Goal: Task Accomplishment & Management: Complete application form

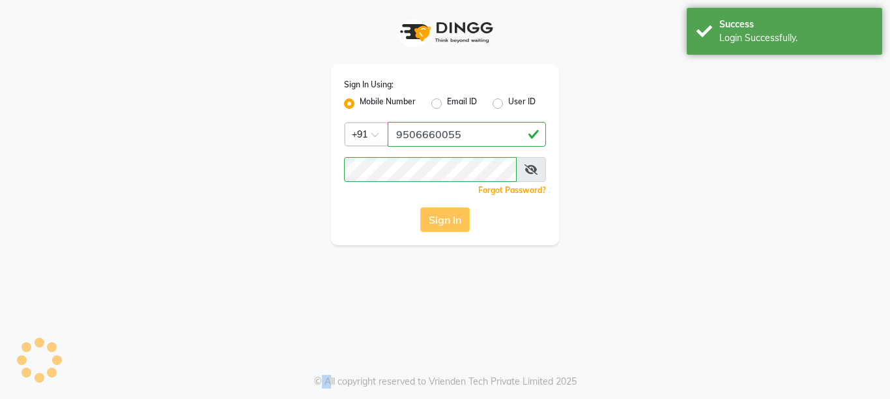
click at [437, 223] on div "Sign In" at bounding box center [445, 219] width 202 height 25
select select "service"
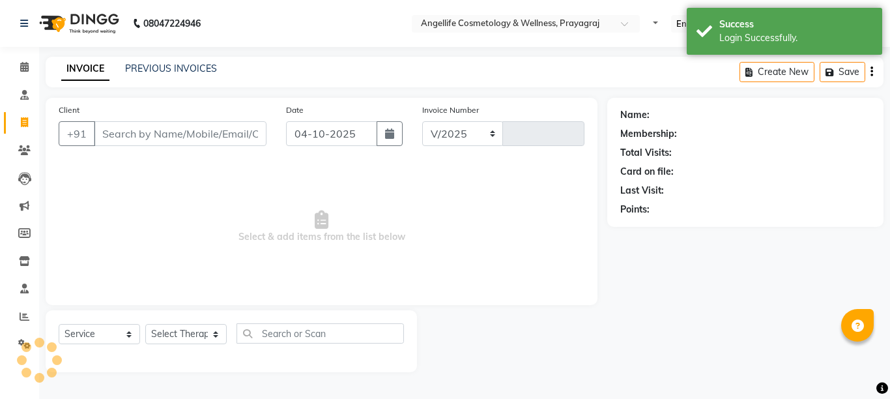
select select "en"
select select "4531"
type input "1572"
click at [166, 129] on input "Client" at bounding box center [180, 133] width 173 height 25
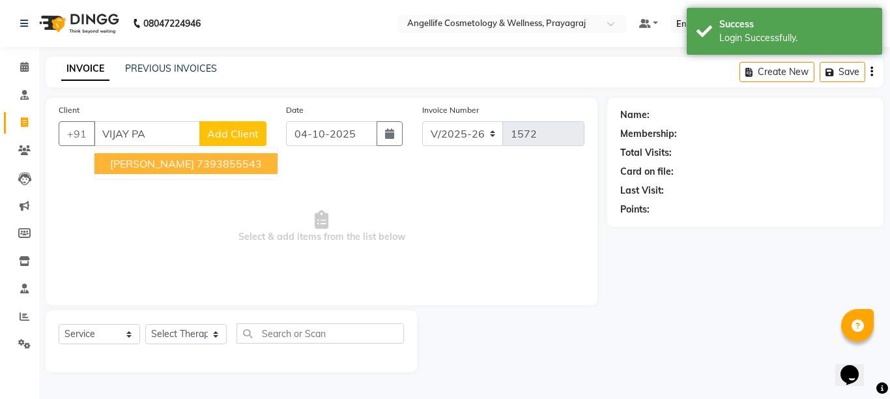
click at [204, 160] on ngb-highlight "7393855543" at bounding box center [229, 163] width 65 height 13
type input "7393855543"
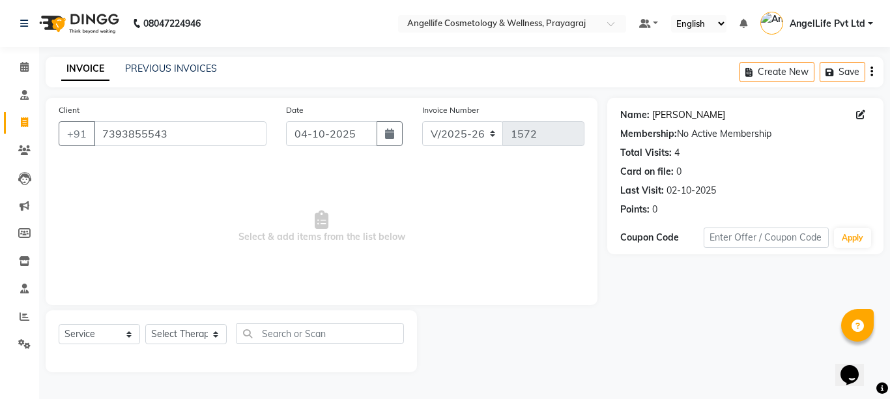
click at [678, 112] on link "Vijay Patel" at bounding box center [688, 115] width 73 height 14
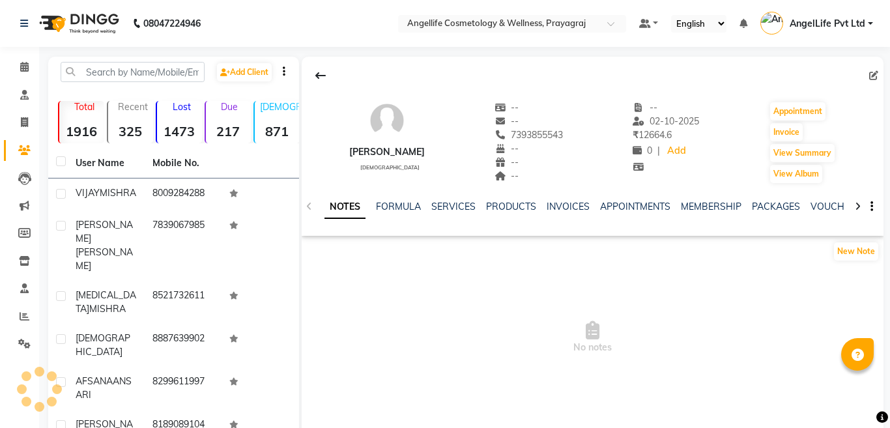
select select "en"
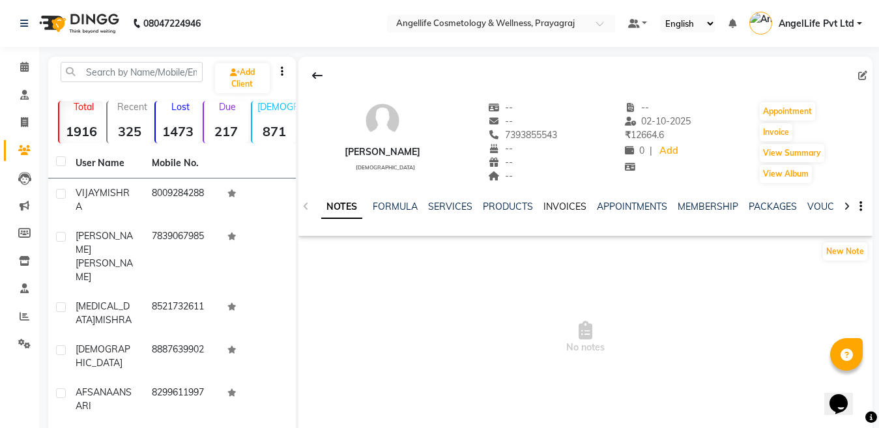
click at [559, 205] on link "INVOICES" at bounding box center [564, 207] width 43 height 12
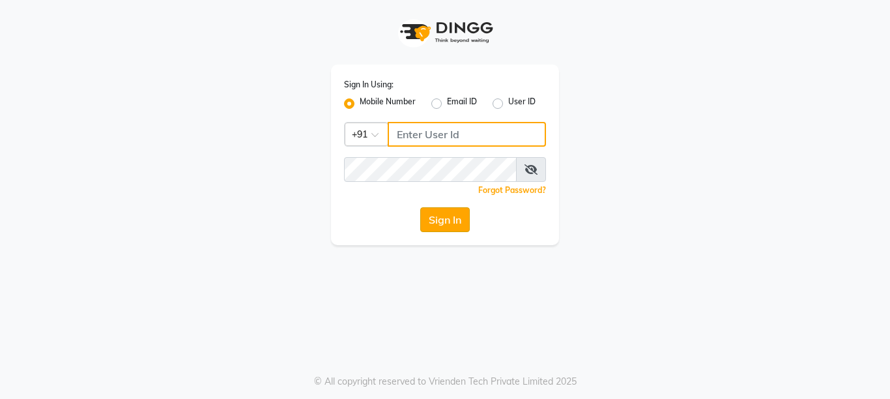
type input "9506660055"
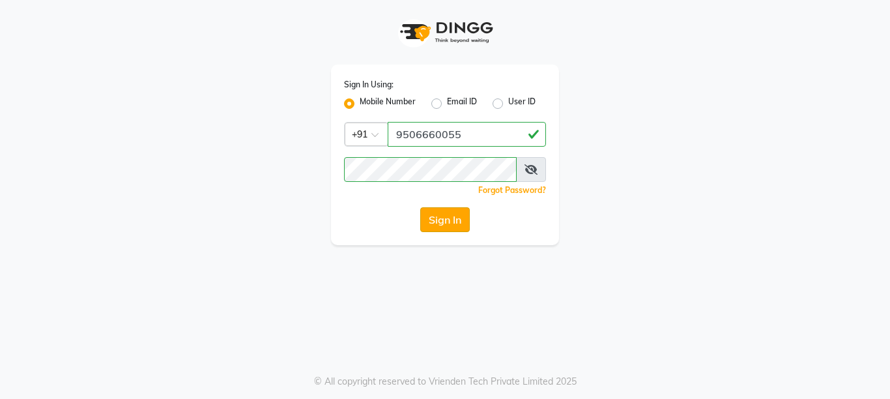
click at [443, 221] on button "Sign In" at bounding box center [445, 219] width 50 height 25
click at [443, 221] on div "Sign In" at bounding box center [445, 219] width 202 height 25
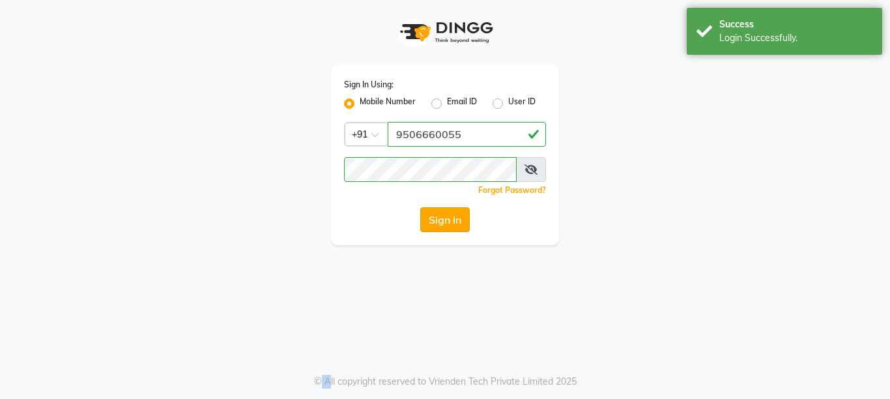
select select "service"
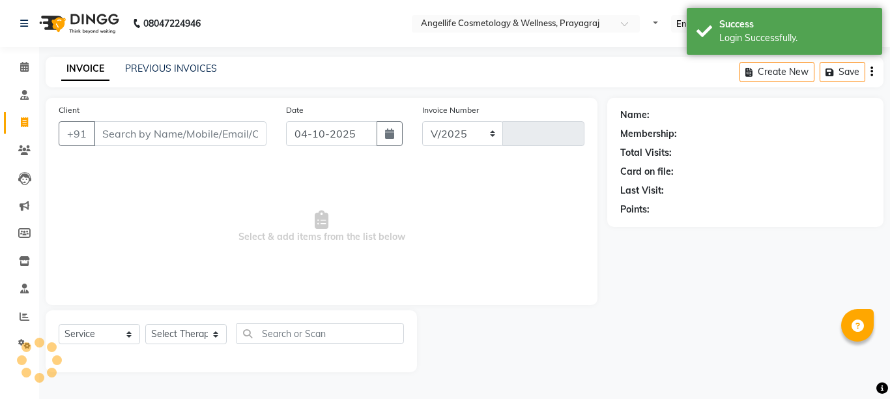
select select "en"
select select "4531"
type input "1572"
click at [138, 138] on input "Client" at bounding box center [180, 133] width 173 height 25
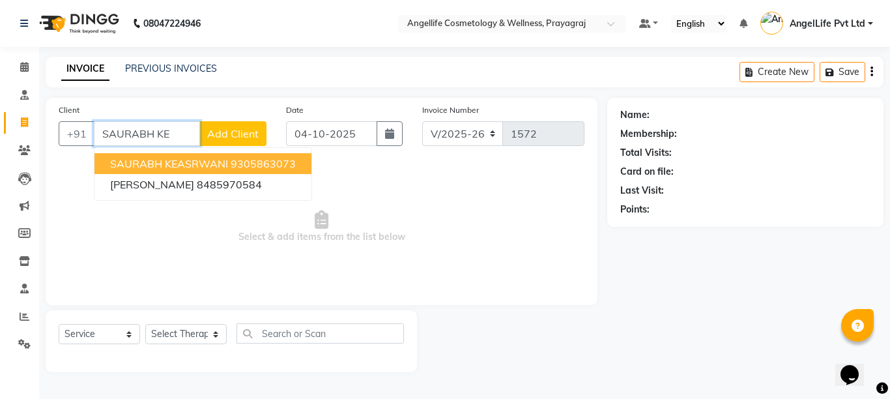
click at [195, 156] on button "SAURABH KEASRWANI 9305863073" at bounding box center [202, 163] width 217 height 21
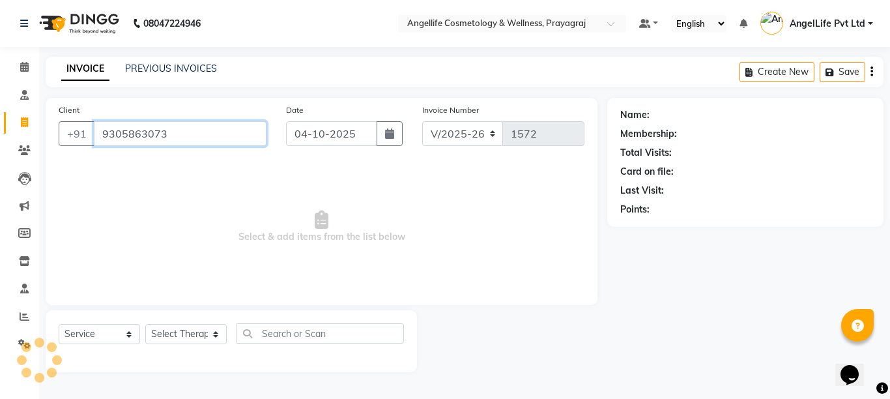
type input "9305863073"
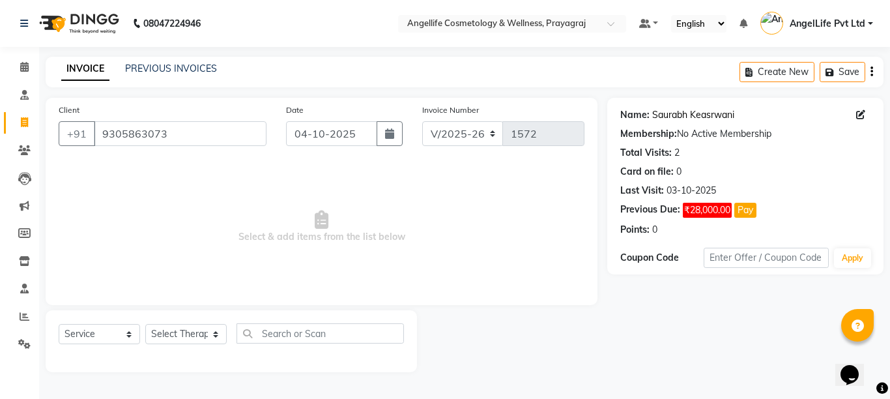
click at [685, 109] on link "Saurabh Keasrwani" at bounding box center [693, 115] width 82 height 14
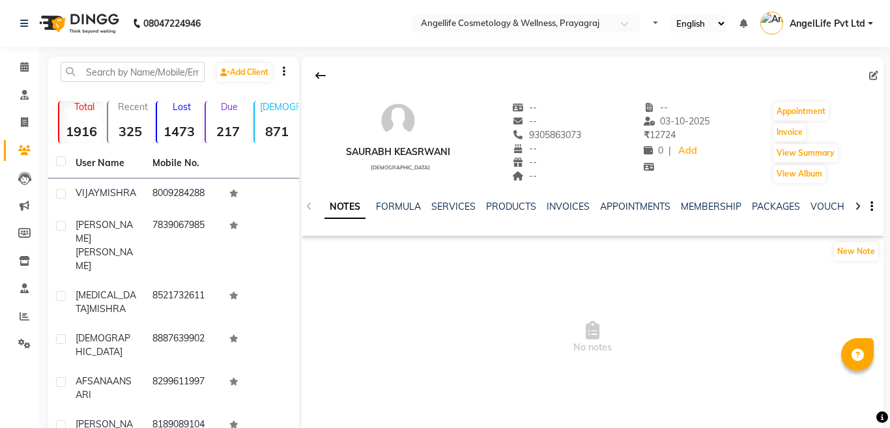
select select "en"
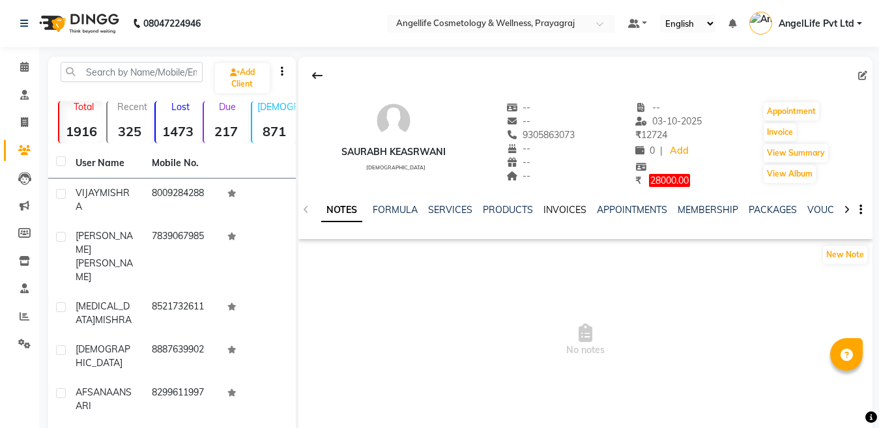
click at [564, 207] on link "INVOICES" at bounding box center [564, 210] width 43 height 12
